Goal: Transaction & Acquisition: Purchase product/service

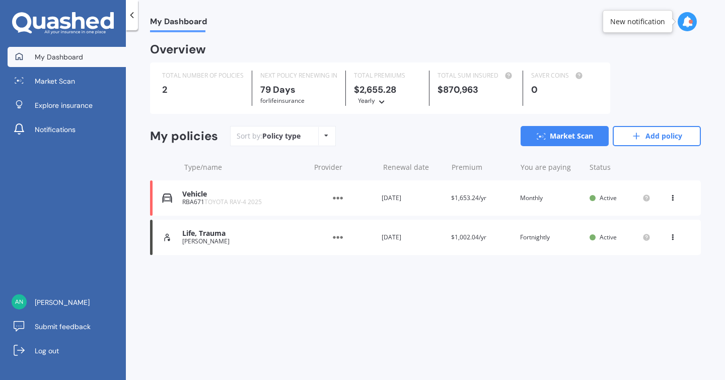
click at [475, 237] on span "$1,002.04/yr" at bounding box center [468, 237] width 35 height 9
click at [672, 236] on icon at bounding box center [672, 235] width 7 height 6
click at [293, 348] on div "My Dashboard Overview TOTAL NUMBER OF POLICIES 2 NEXT POLICY RENEWING [DATE] fo…" at bounding box center [425, 207] width 599 height 350
click at [383, 102] on icon at bounding box center [381, 100] width 7 height 6
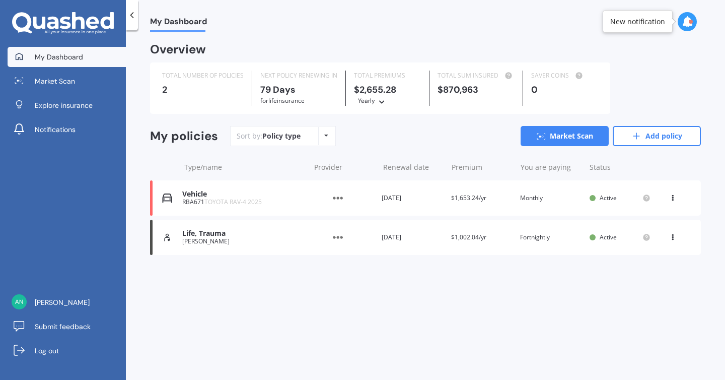
click at [700, 77] on div "TOTAL NUMBER OF POLICIES 2 NEXT POLICY RENEWING [DATE] for Life insurance TOTAL…" at bounding box center [425, 87] width 551 height 51
click at [559, 138] on link "Market Scan" at bounding box center [565, 136] width 88 height 20
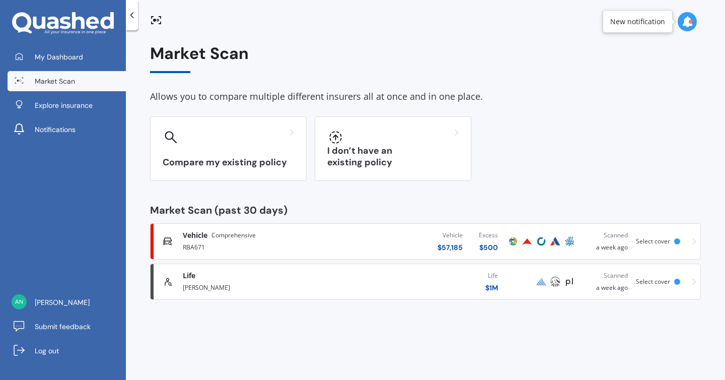
click at [695, 282] on icon at bounding box center [695, 282] width 4 height 7
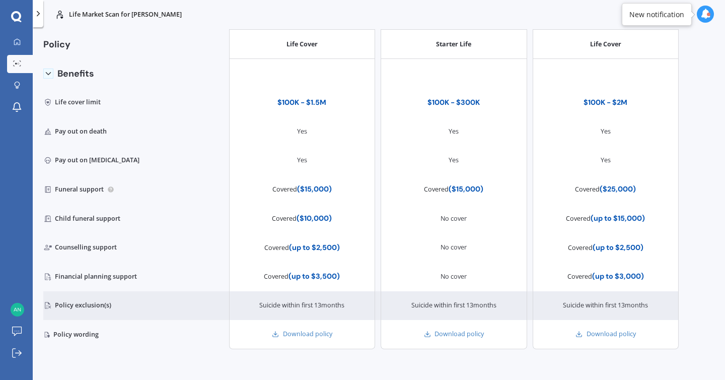
scroll to position [74, 0]
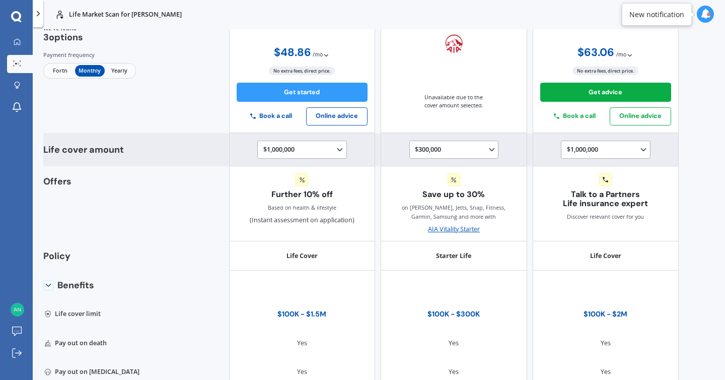
click at [307, 149] on div "$1,000,000 $100,000 $150,000 $200,000 $250,000 $300,000 $350,000 $400,000 $500,…" at bounding box center [303, 150] width 81 height 11
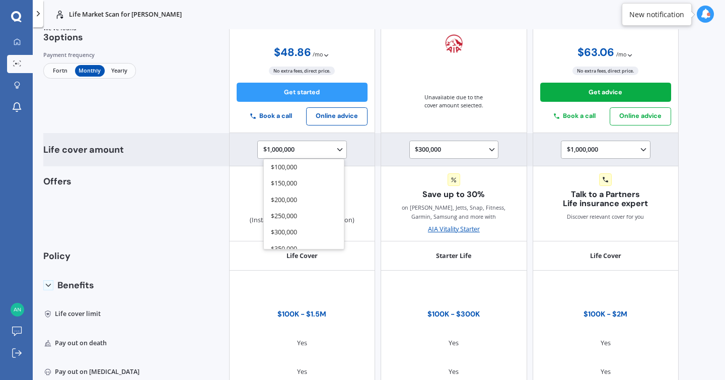
scroll to position [82, 0]
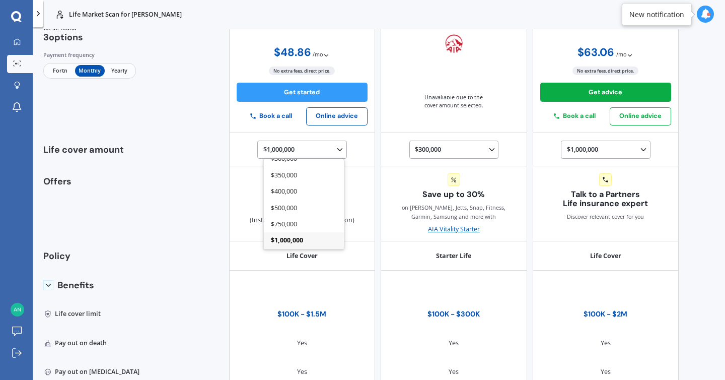
click at [52, 72] on span "Fortn" at bounding box center [60, 71] width 30 height 12
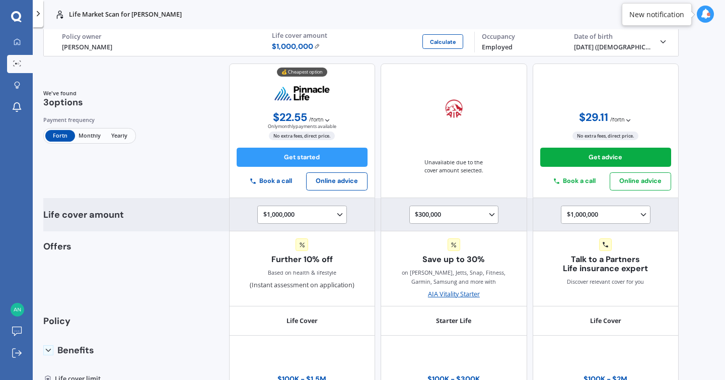
scroll to position [0, 0]
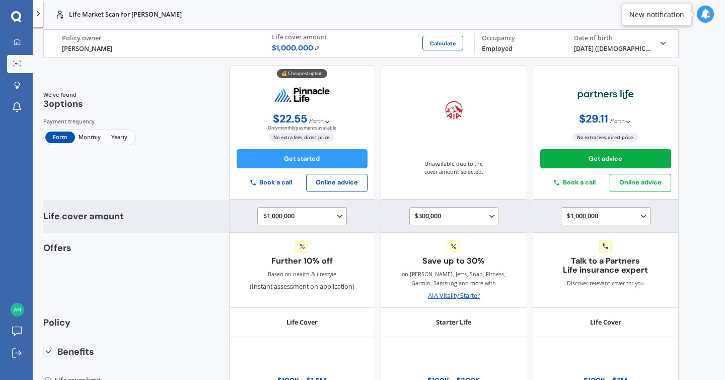
click at [313, 212] on div "$1,000,000 $100,000 $150,000 $200,000 $250,000 $300,000 $350,000 $400,000 $500,…" at bounding box center [303, 216] width 81 height 11
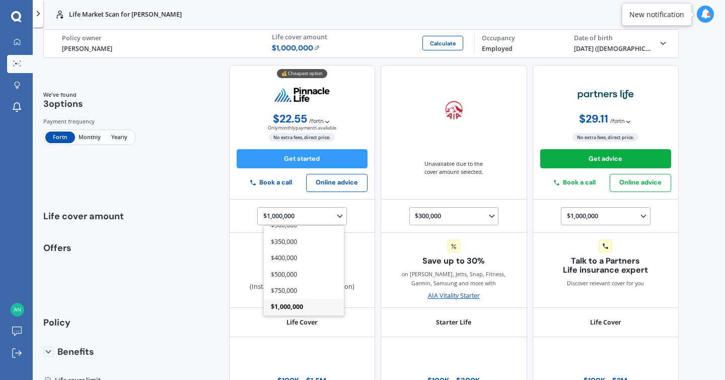
click at [168, 132] on div "We've found 3 options Payment frequency Fortn Monthly Yearly 💰 Cheapest option …" at bounding box center [361, 132] width 636 height 135
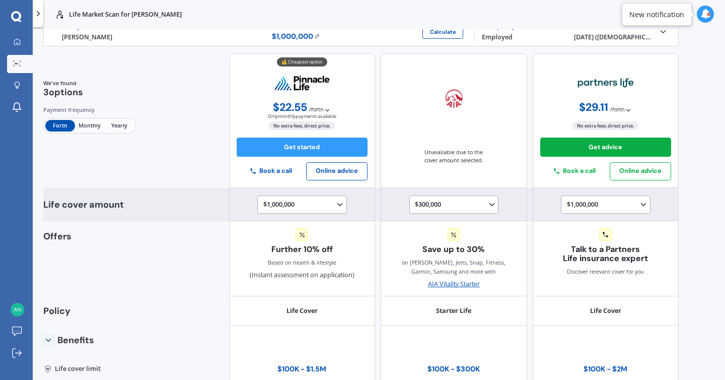
scroll to position [16, 0]
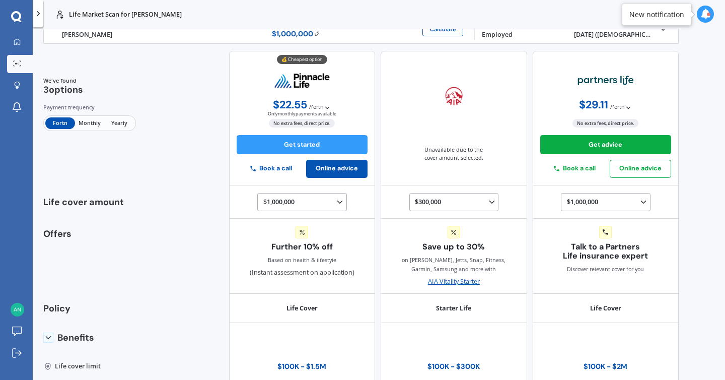
click at [325, 168] on button "Online advice" at bounding box center [336, 169] width 61 height 18
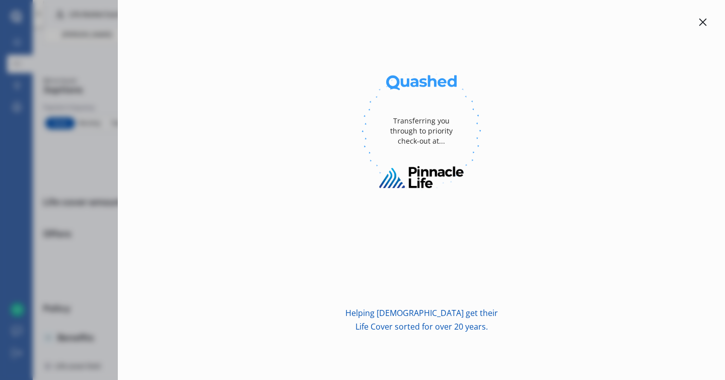
scroll to position [0, 0]
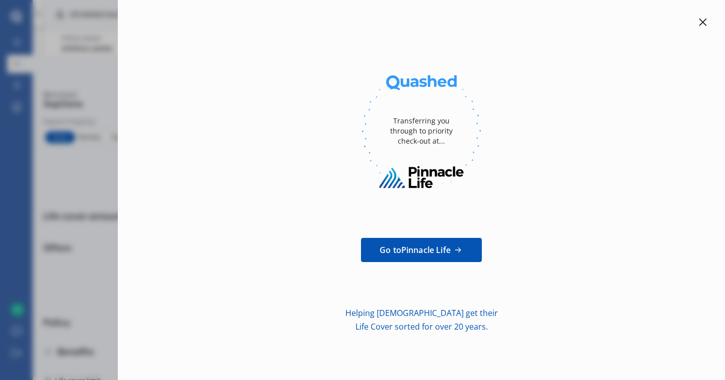
click at [703, 17] on div at bounding box center [703, 22] width 12 height 12
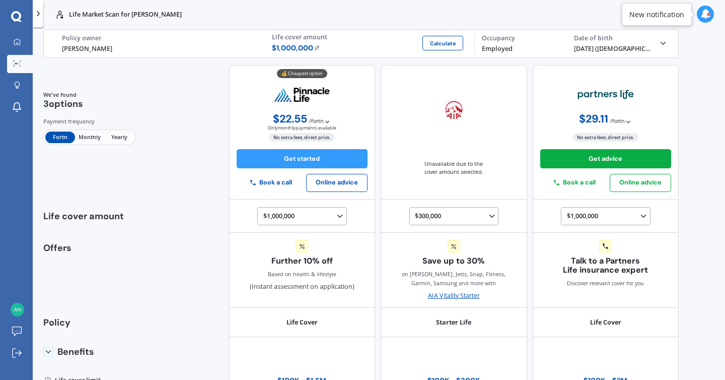
click at [324, 120] on icon at bounding box center [327, 121] width 7 height 7
click at [197, 144] on div "We've found 3 options Payment frequency Fortn Monthly Yearly 💰 Cheapest option …" at bounding box center [361, 132] width 636 height 135
